Goal: Task Accomplishment & Management: Use online tool/utility

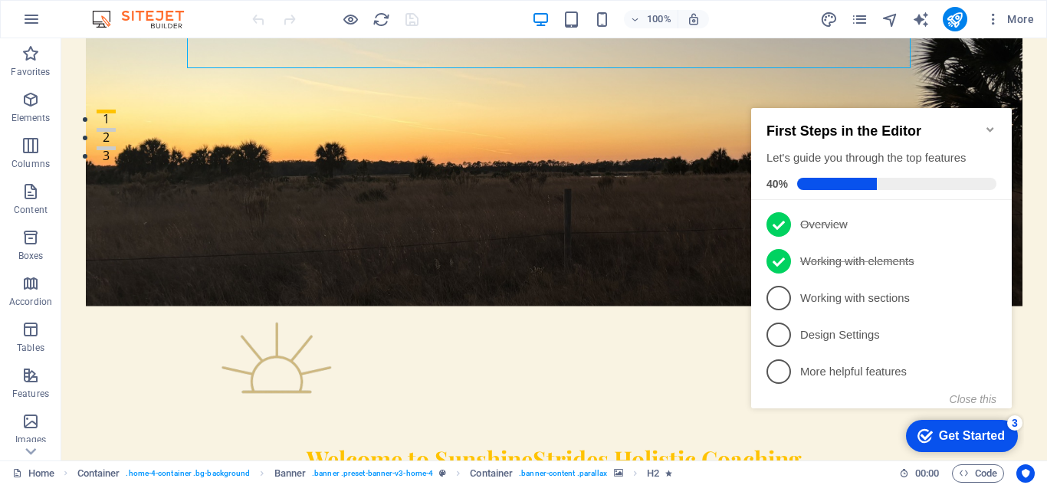
scroll to position [322, 0]
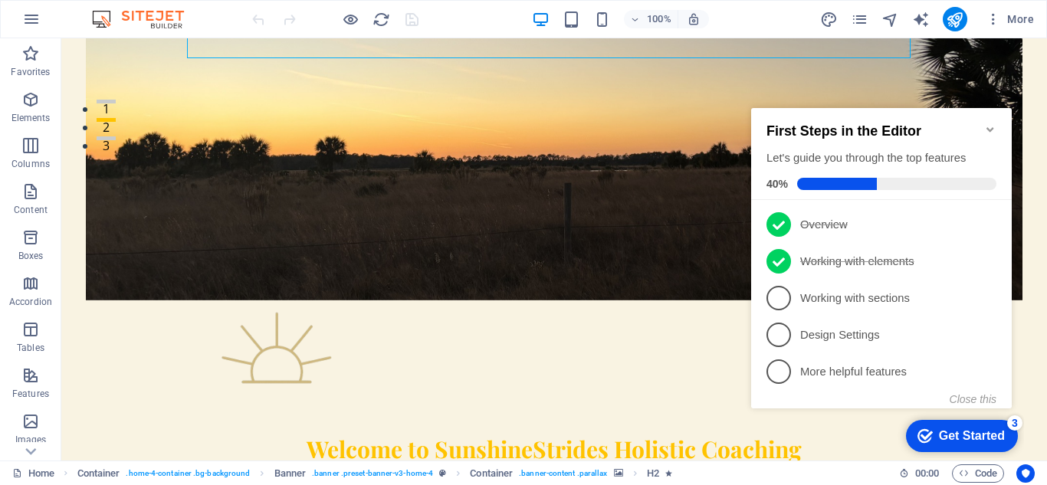
click at [991, 0] on div at bounding box center [523, 0] width 1047 height 0
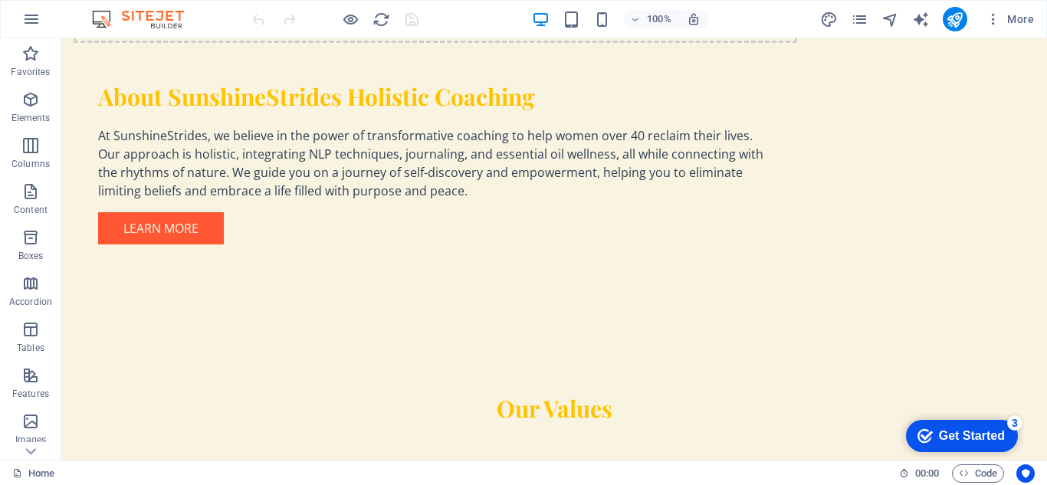
scroll to position [1550, 0]
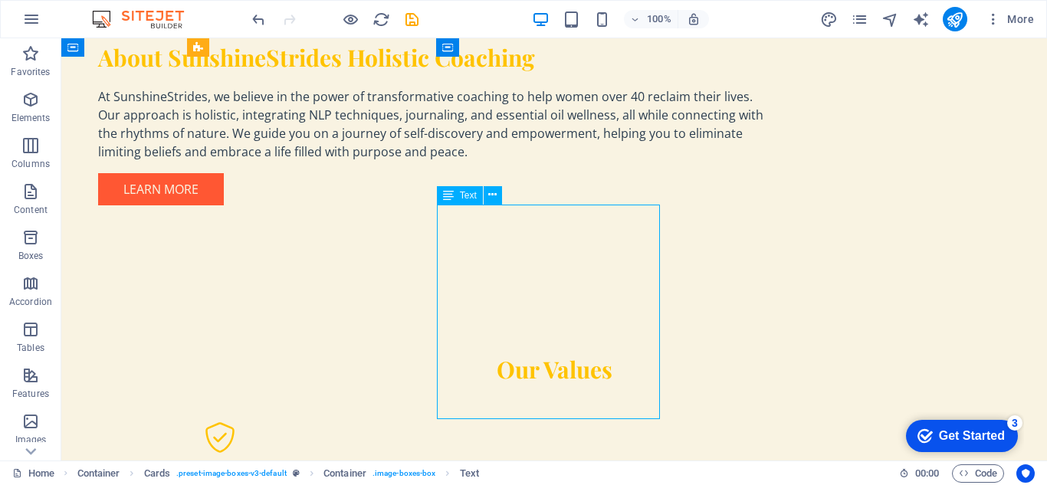
drag, startPoint x: 612, startPoint y: 395, endPoint x: 622, endPoint y: 393, distance: 9.3
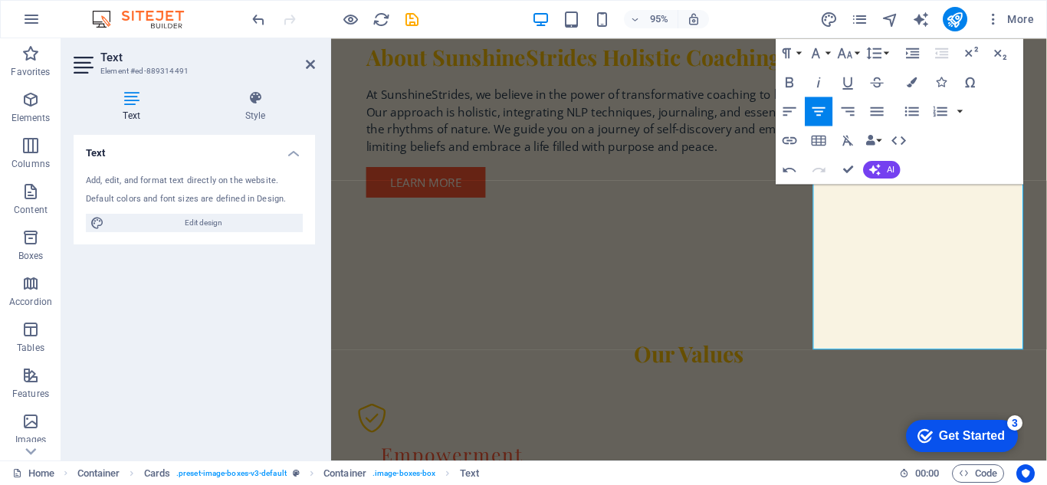
click at [248, 353] on div "Text Add, edit, and format text directly on the website. Default colors and fon…" at bounding box center [194, 291] width 241 height 313
click at [306, 67] on icon at bounding box center [310, 64] width 9 height 12
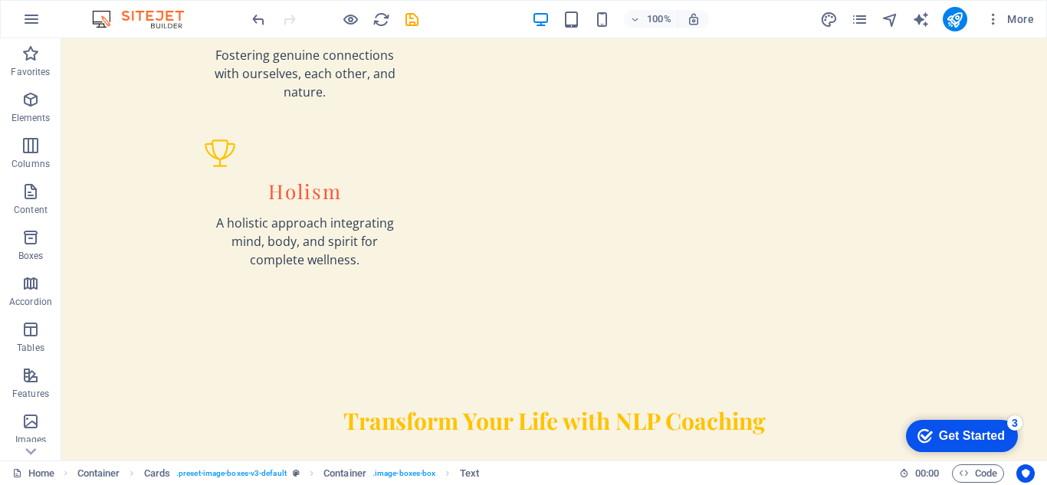
scroll to position [2209, 0]
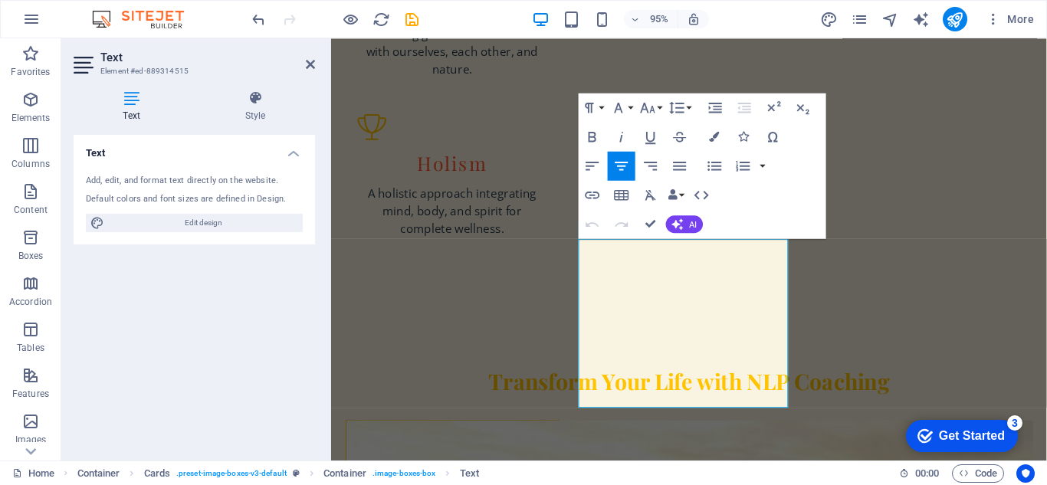
scroll to position [1991, 0]
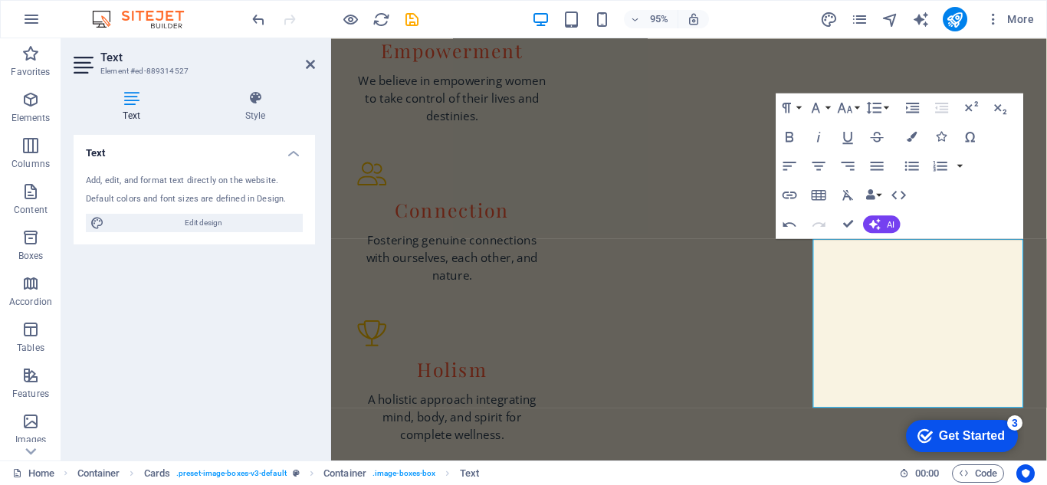
click at [304, 64] on header "Text Element #ed-889314527" at bounding box center [194, 58] width 241 height 40
click at [307, 64] on icon at bounding box center [310, 64] width 9 height 12
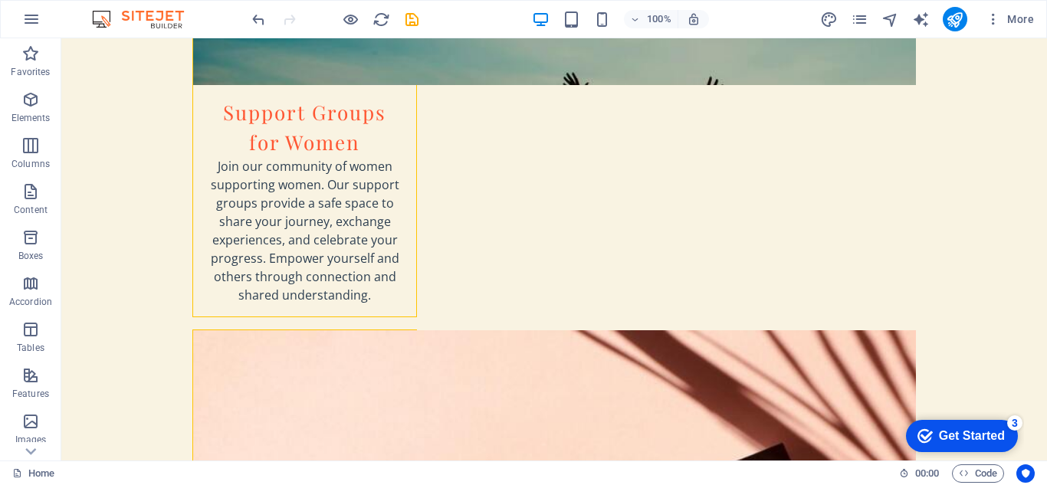
scroll to position [4634, 0]
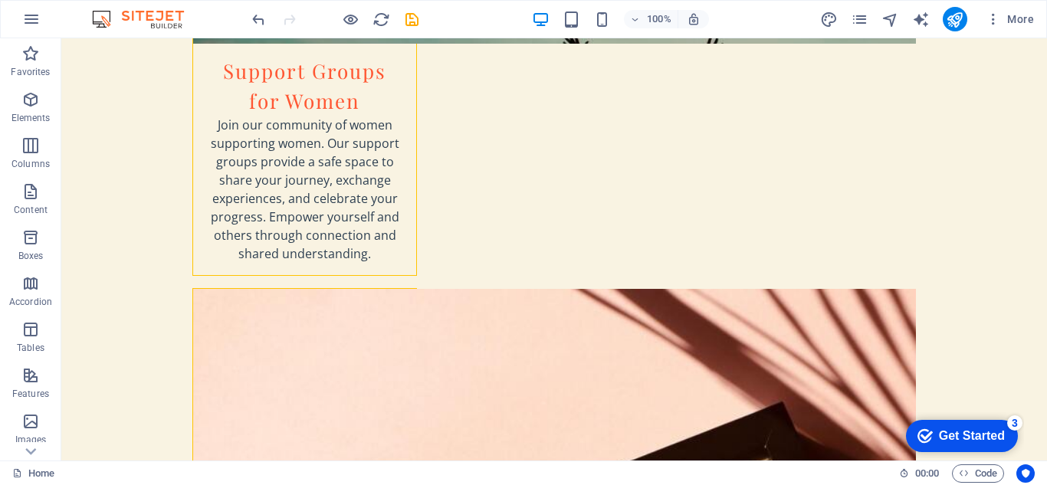
click at [715, 468] on div "Home" at bounding box center [449, 473] width 875 height 18
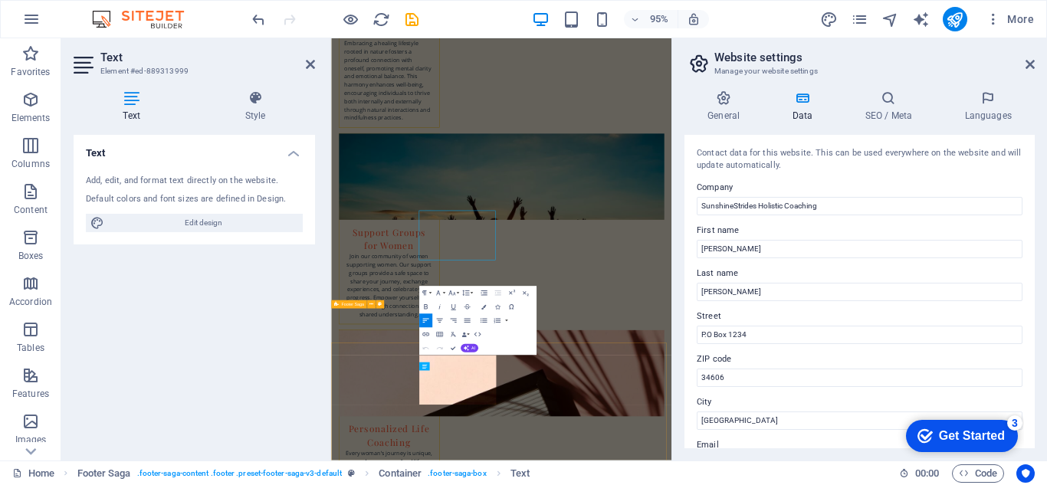
scroll to position [4608, 0]
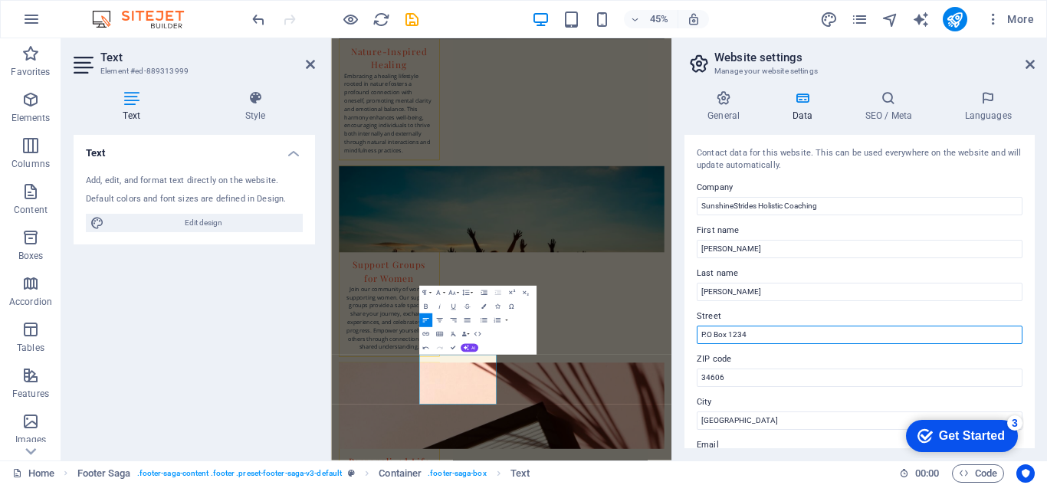
click at [795, 333] on input "P.O Box 1234" at bounding box center [860, 335] width 326 height 18
type input "P"
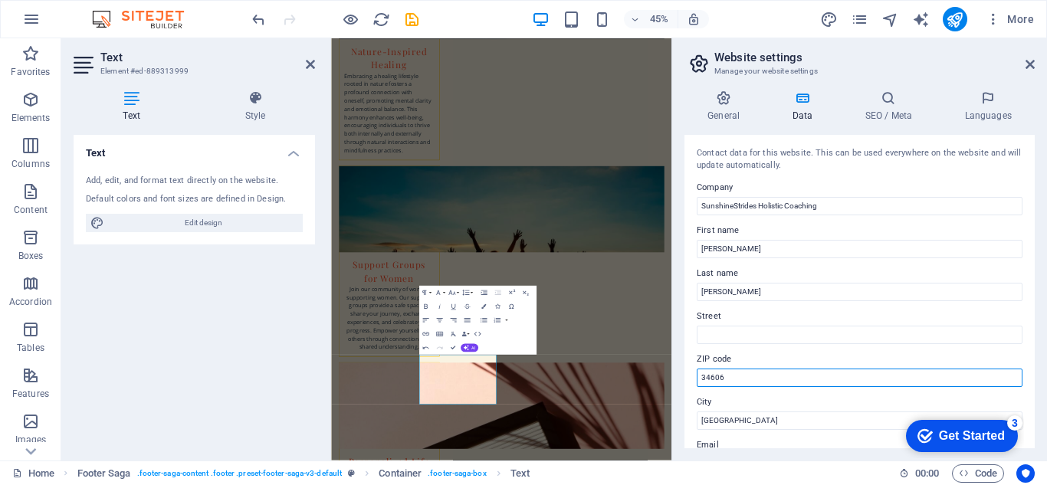
click at [749, 376] on input "34606" at bounding box center [860, 378] width 326 height 18
type input "3"
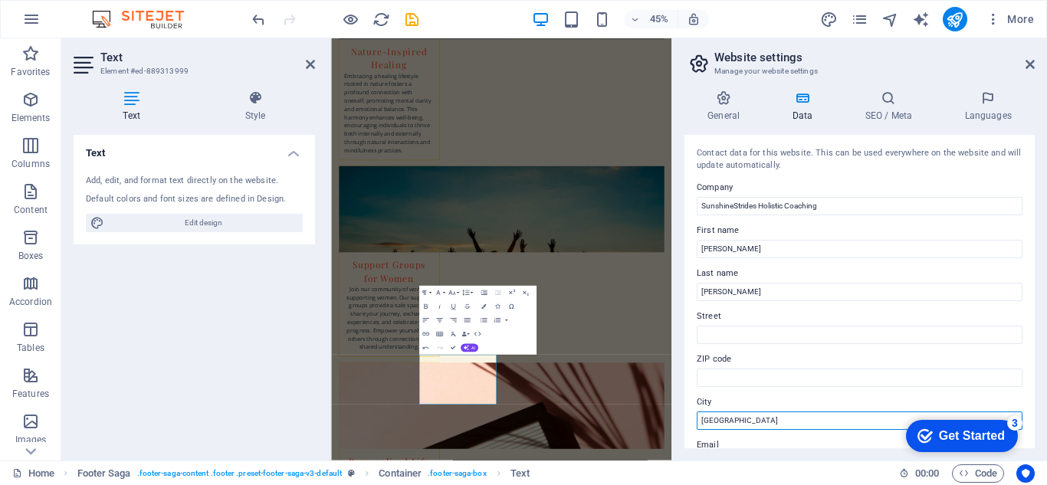
click at [760, 418] on input "[GEOGRAPHIC_DATA]" at bounding box center [860, 421] width 326 height 18
type input "S"
click at [1037, 64] on aside "Website settings Manage your website settings General Data SEO / Meta Languages…" at bounding box center [859, 249] width 376 height 422
click at [1029, 61] on icon at bounding box center [1030, 64] width 9 height 12
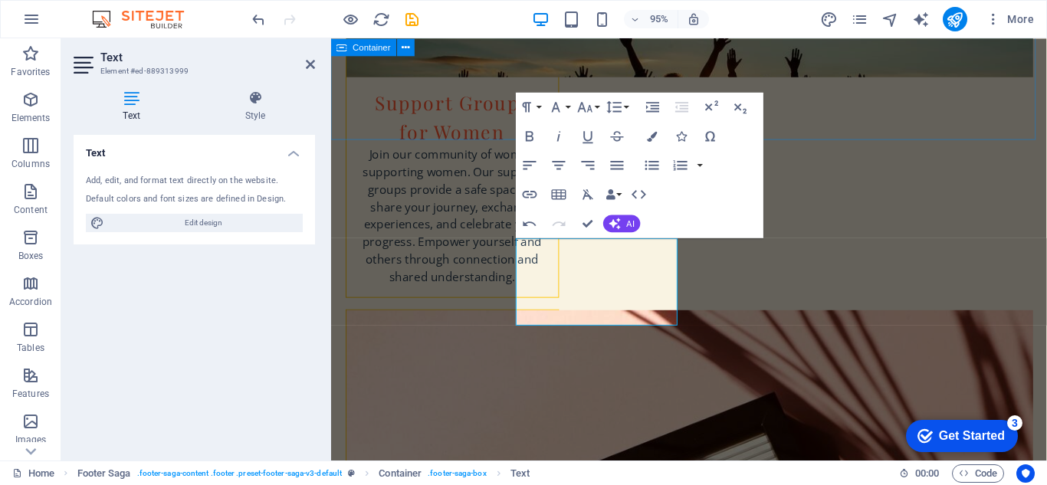
scroll to position [4704, 0]
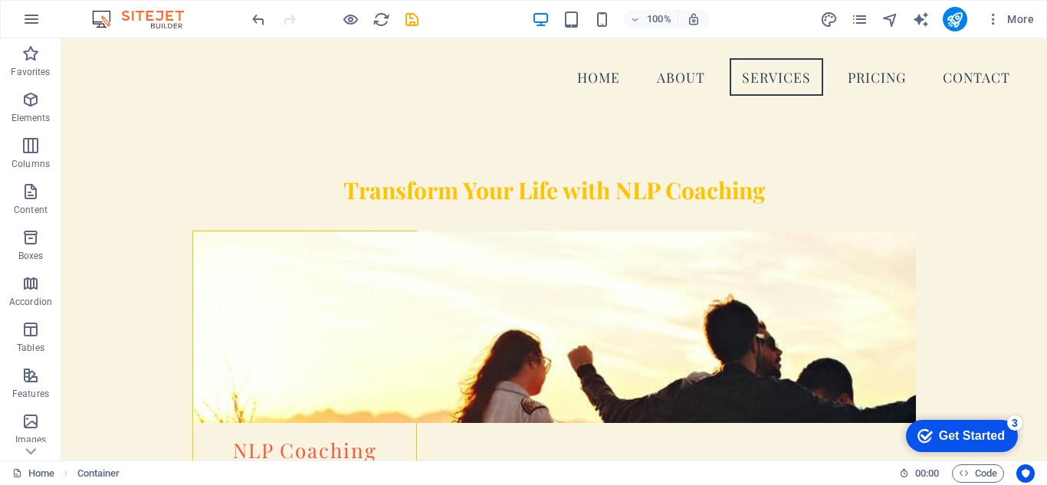
scroll to position [730, 0]
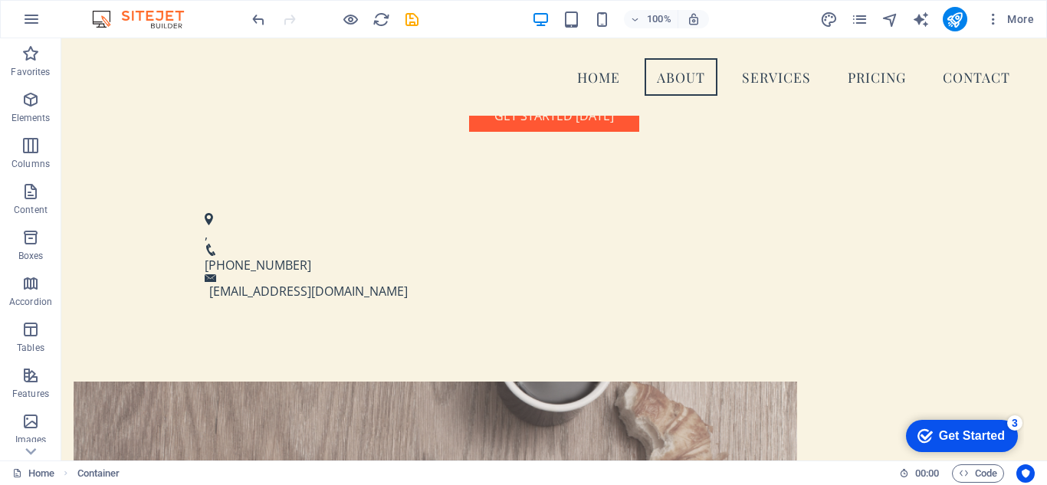
drag, startPoint x: 1046, startPoint y: 57, endPoint x: 1108, endPoint y: 152, distance: 112.5
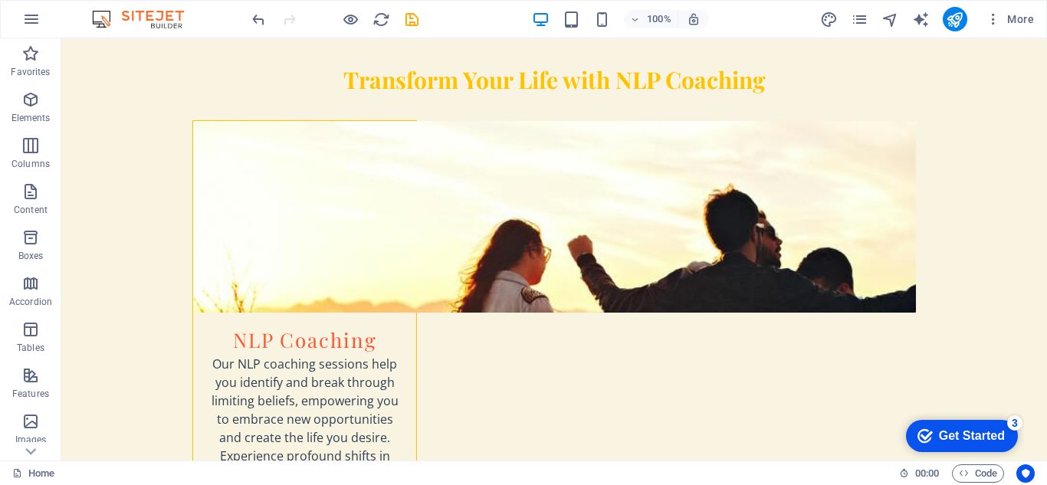
scroll to position [2559, 0]
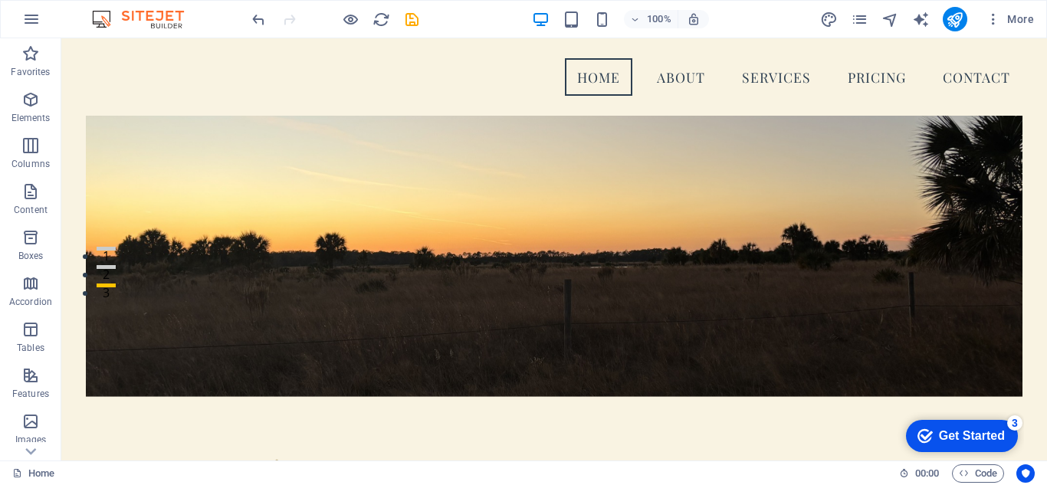
scroll to position [165, 0]
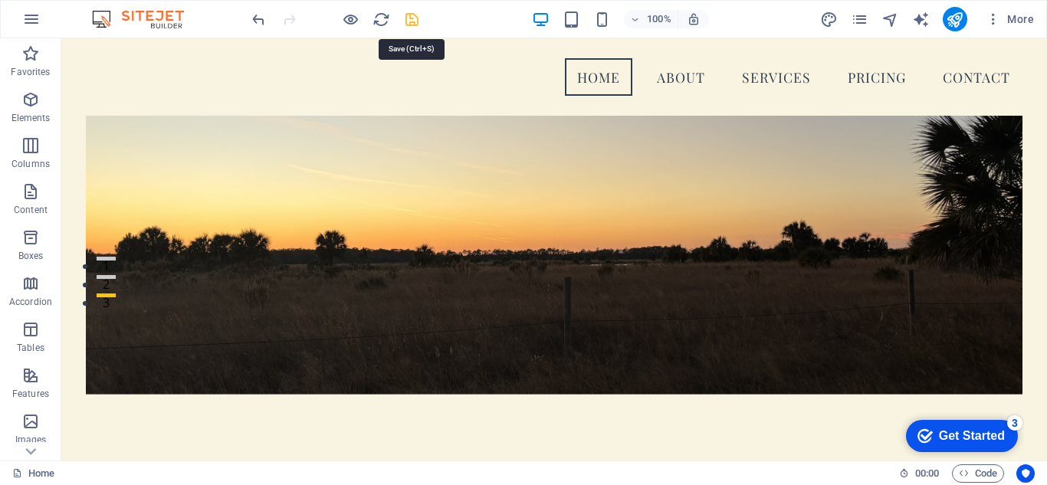
click at [405, 18] on icon "save" at bounding box center [412, 20] width 18 height 18
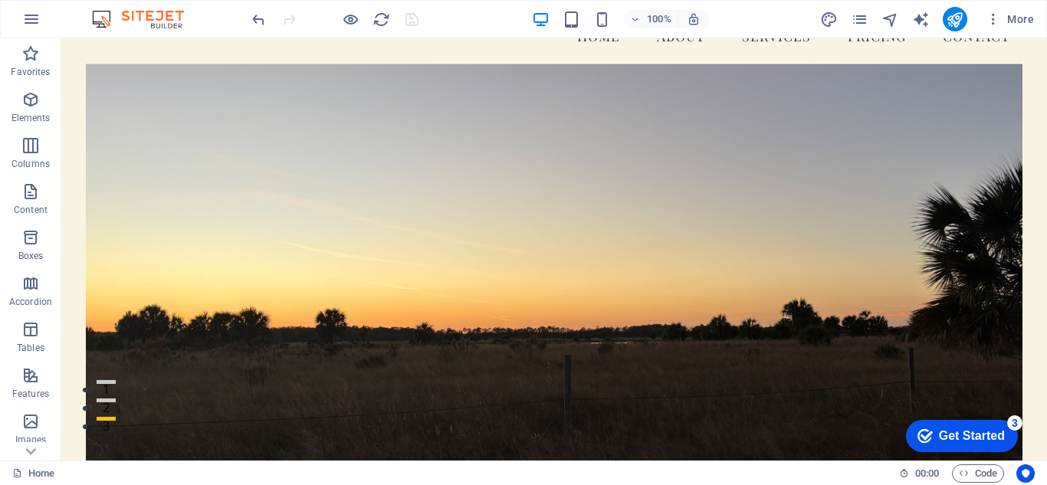
scroll to position [51, 0]
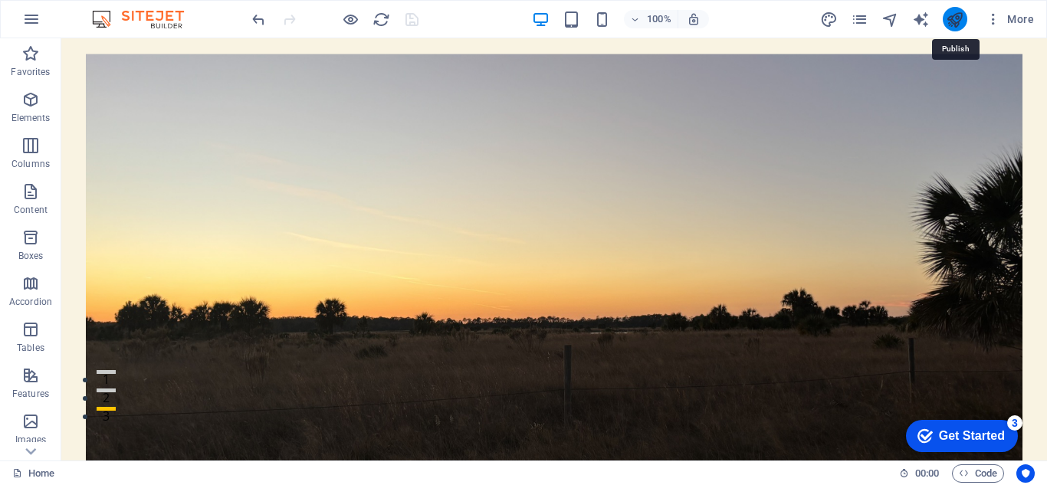
click at [953, 19] on icon "publish" at bounding box center [955, 20] width 18 height 18
